Goal: Information Seeking & Learning: Learn about a topic

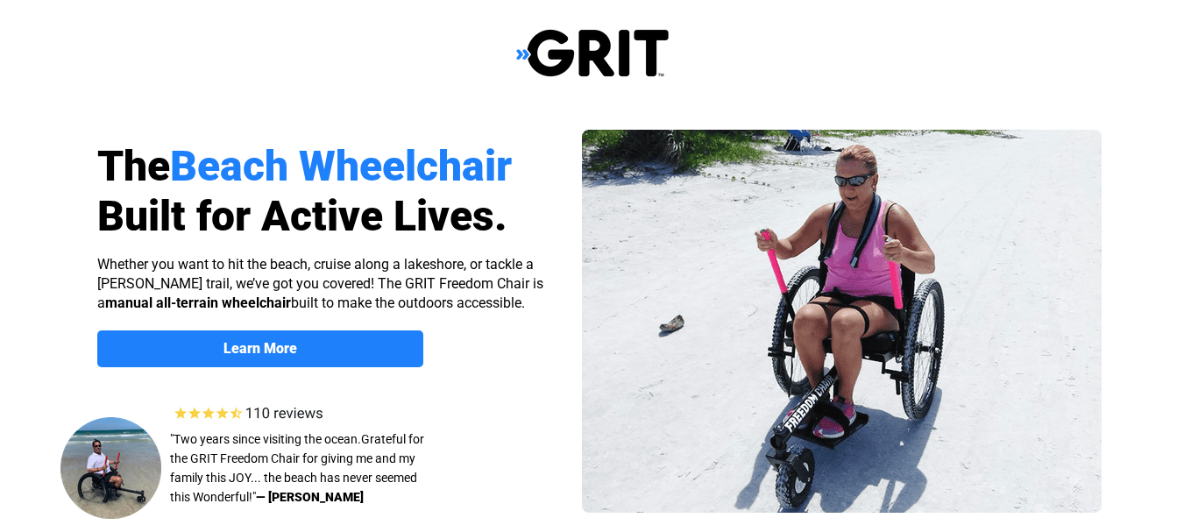
select select "US"
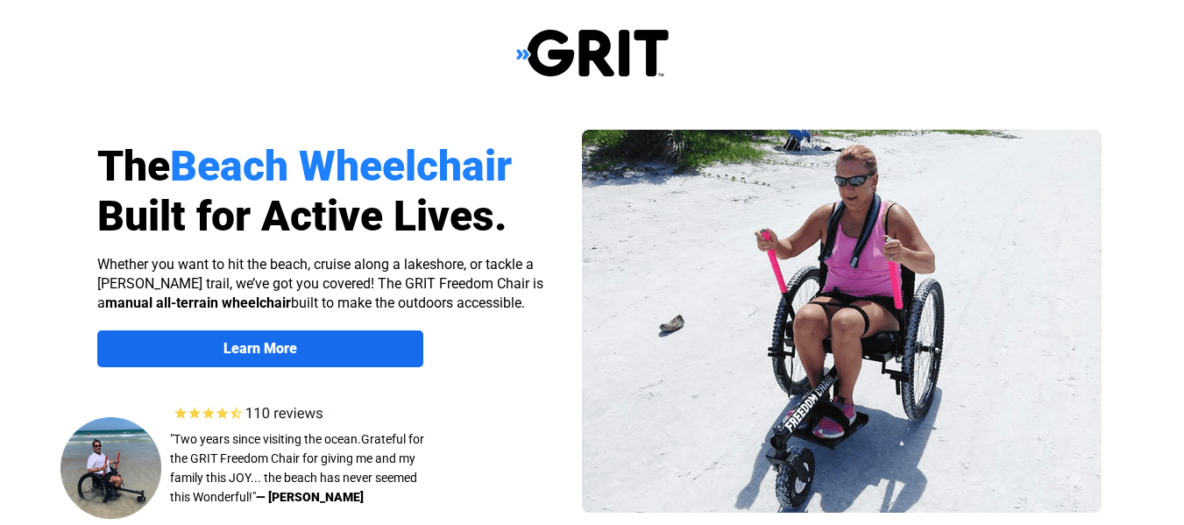
click at [377, 344] on span "Learn More" at bounding box center [260, 348] width 326 height 17
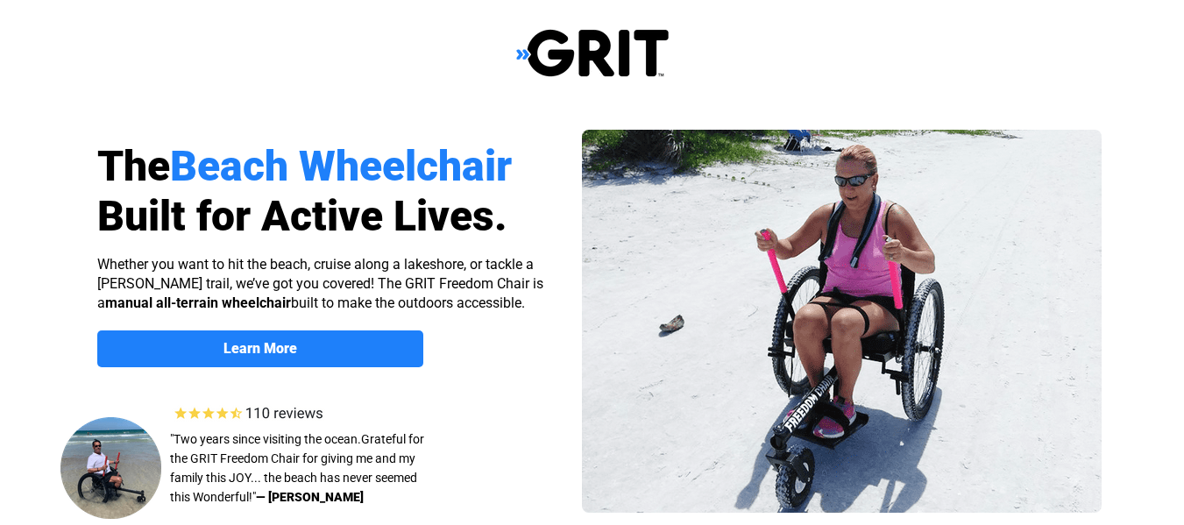
scroll to position [1354, 0]
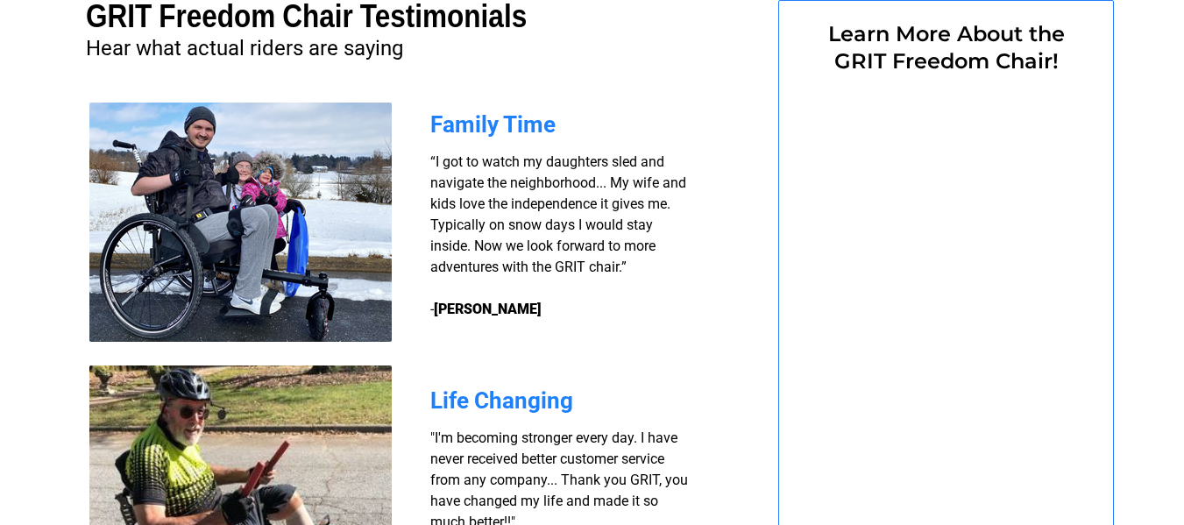
select select "US"
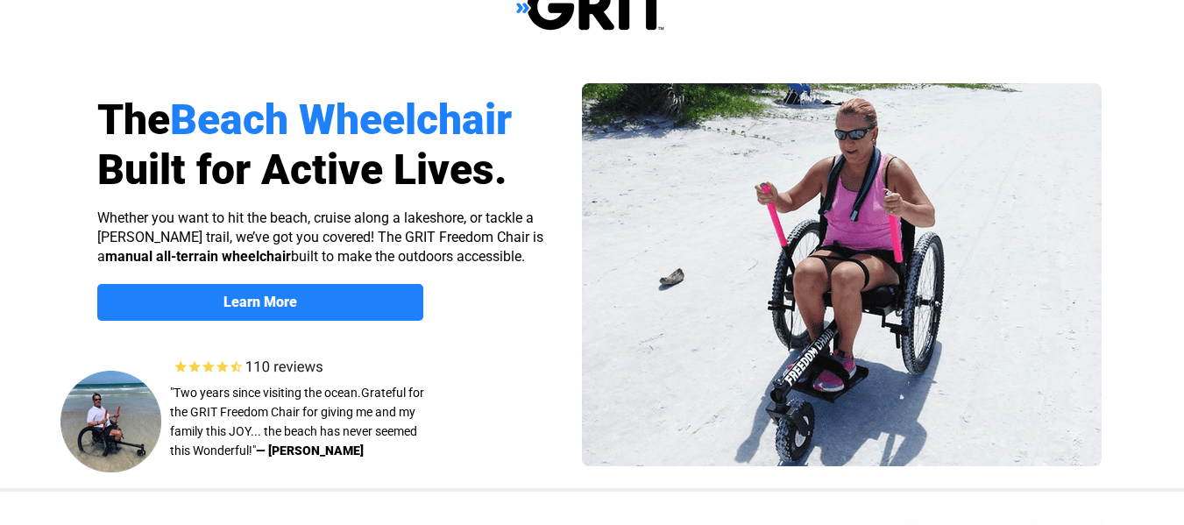
scroll to position [0, 0]
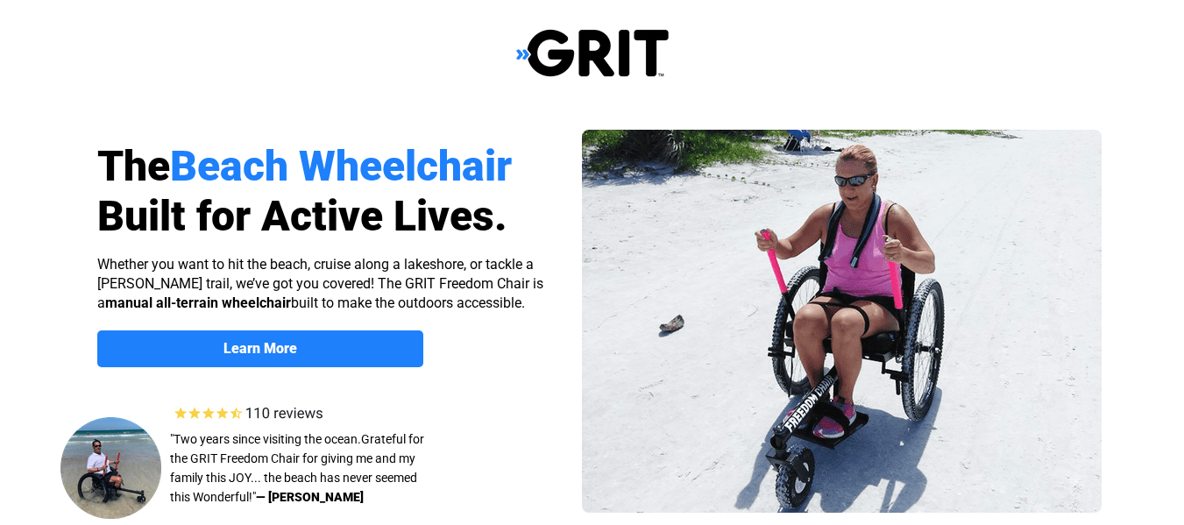
drag, startPoint x: 0, startPoint y: 0, endPoint x: 373, endPoint y: 350, distance: 512.0
click at [377, 344] on span "Learn More" at bounding box center [260, 348] width 326 height 17
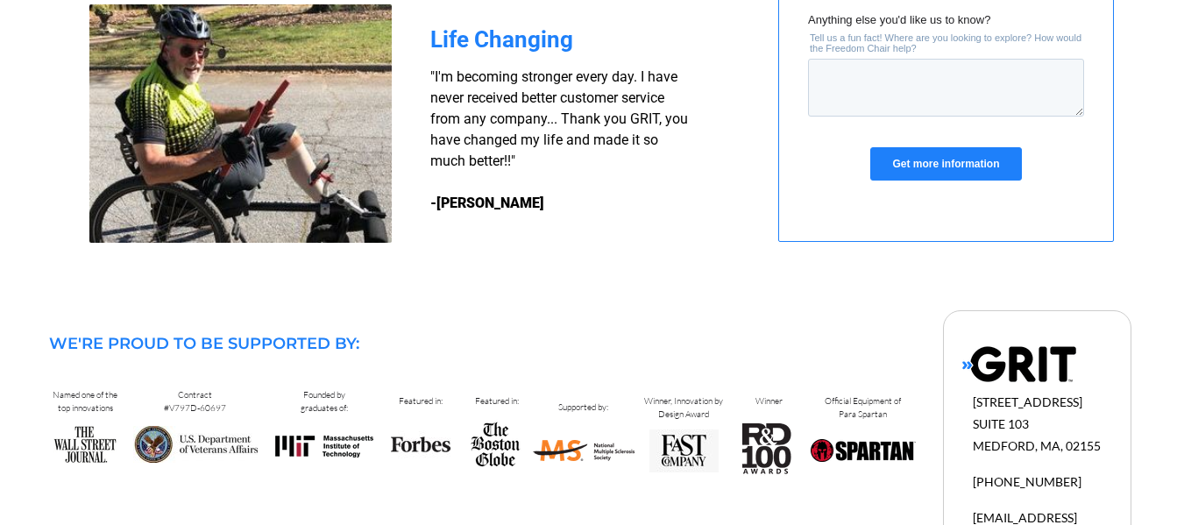
scroll to position [1772, 0]
